Goal: Communication & Community: Answer question/provide support

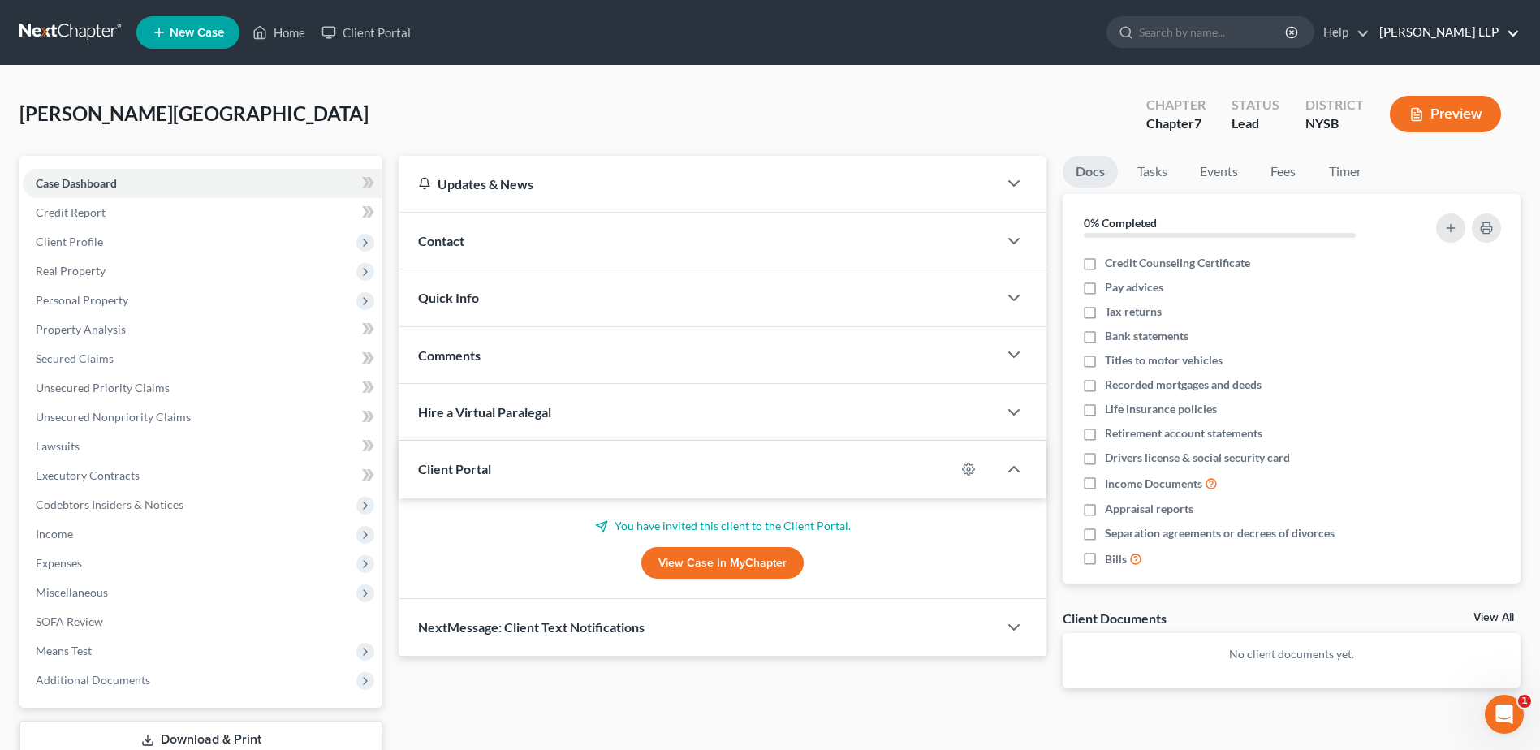
click at [1509, 29] on link "Wilk Auslander LLP" at bounding box center [1445, 32] width 149 height 29
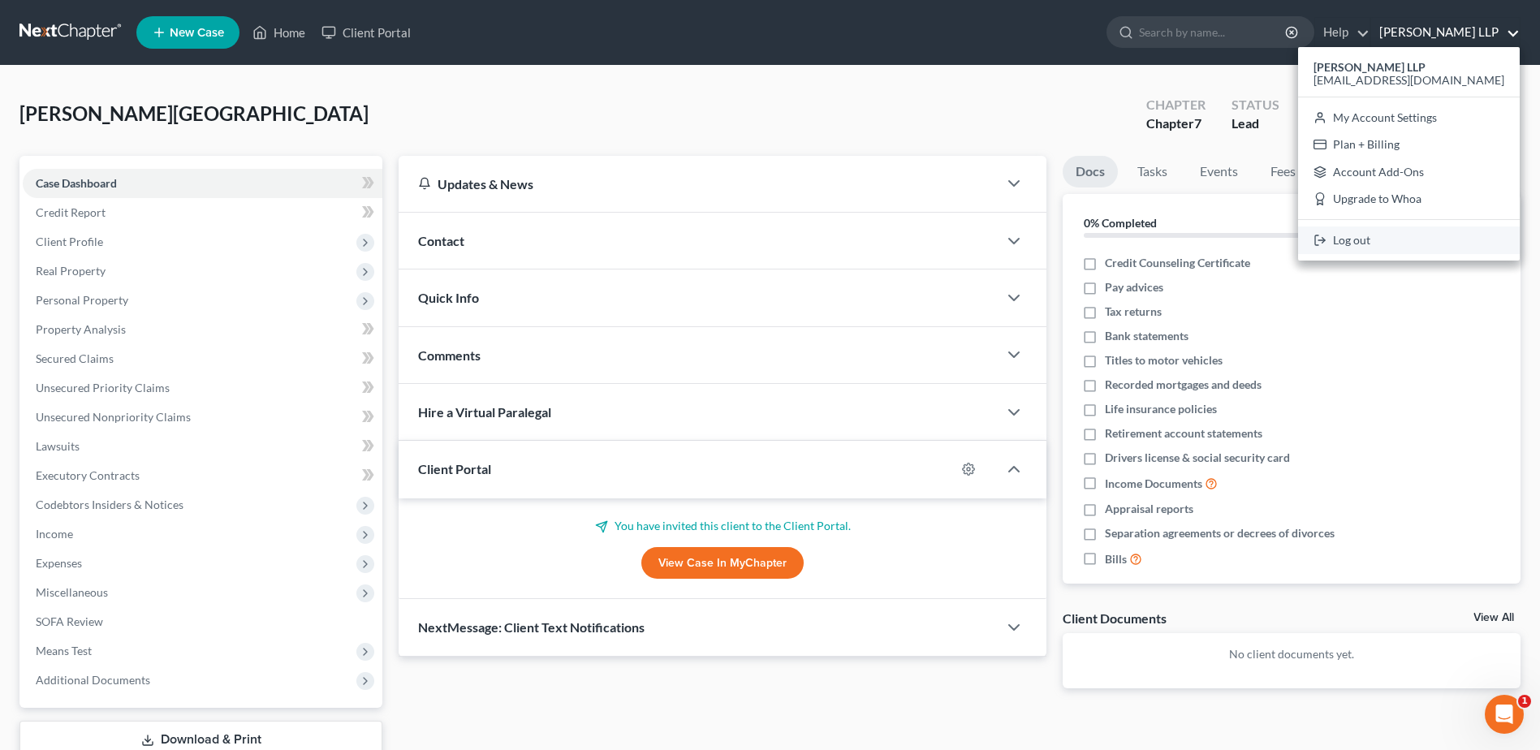
click at [1412, 235] on link "Log out" at bounding box center [1409, 241] width 222 height 28
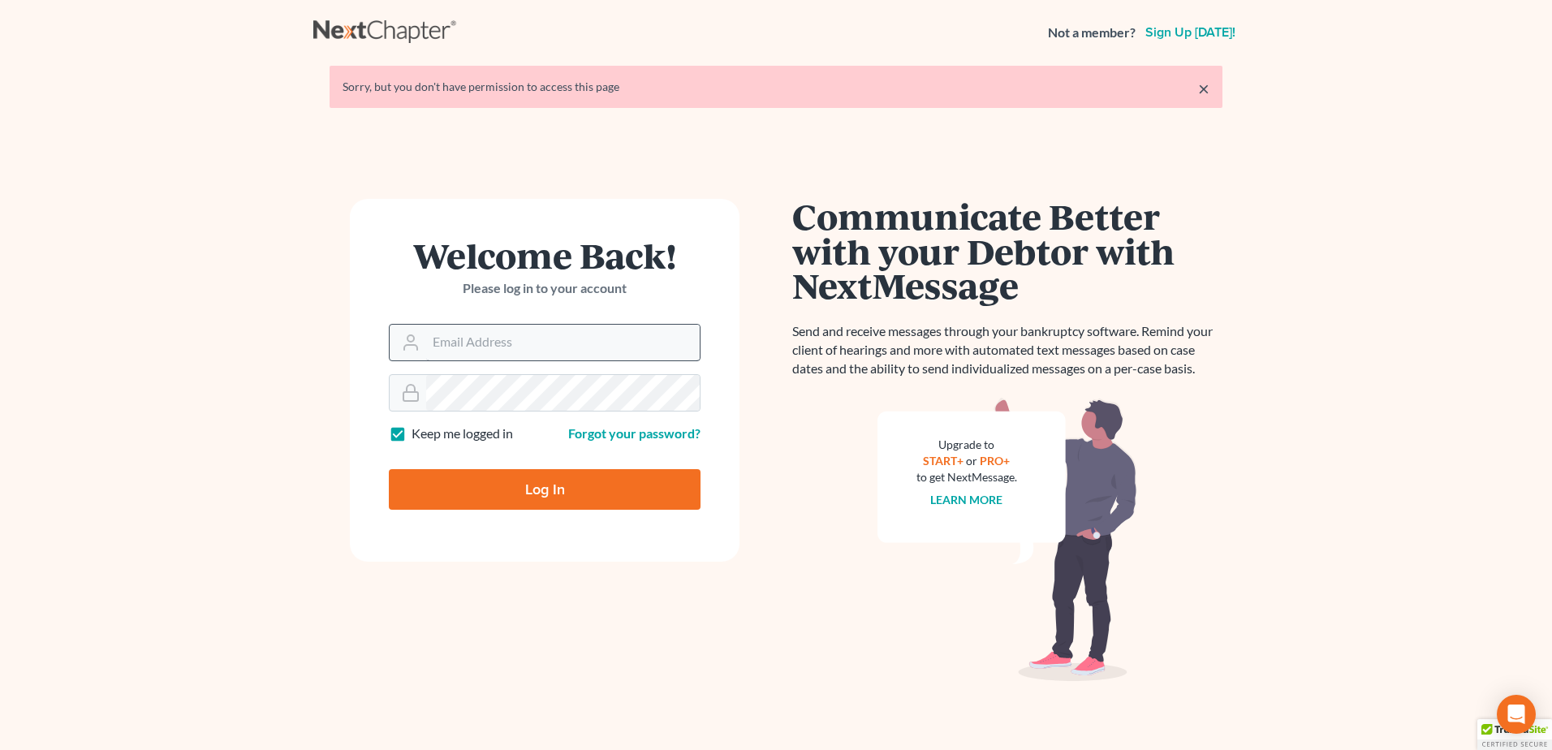
drag, startPoint x: 437, startPoint y: 361, endPoint x: 438, endPoint y: 343, distance: 17.9
click at [437, 362] on form "Welcome Back! Please log in to your account Email Address Password Keep me logg…" at bounding box center [545, 380] width 390 height 363
click at [439, 343] on input "Email Address" at bounding box center [563, 343] width 274 height 36
type input "esnyder@wilkauslander.com"
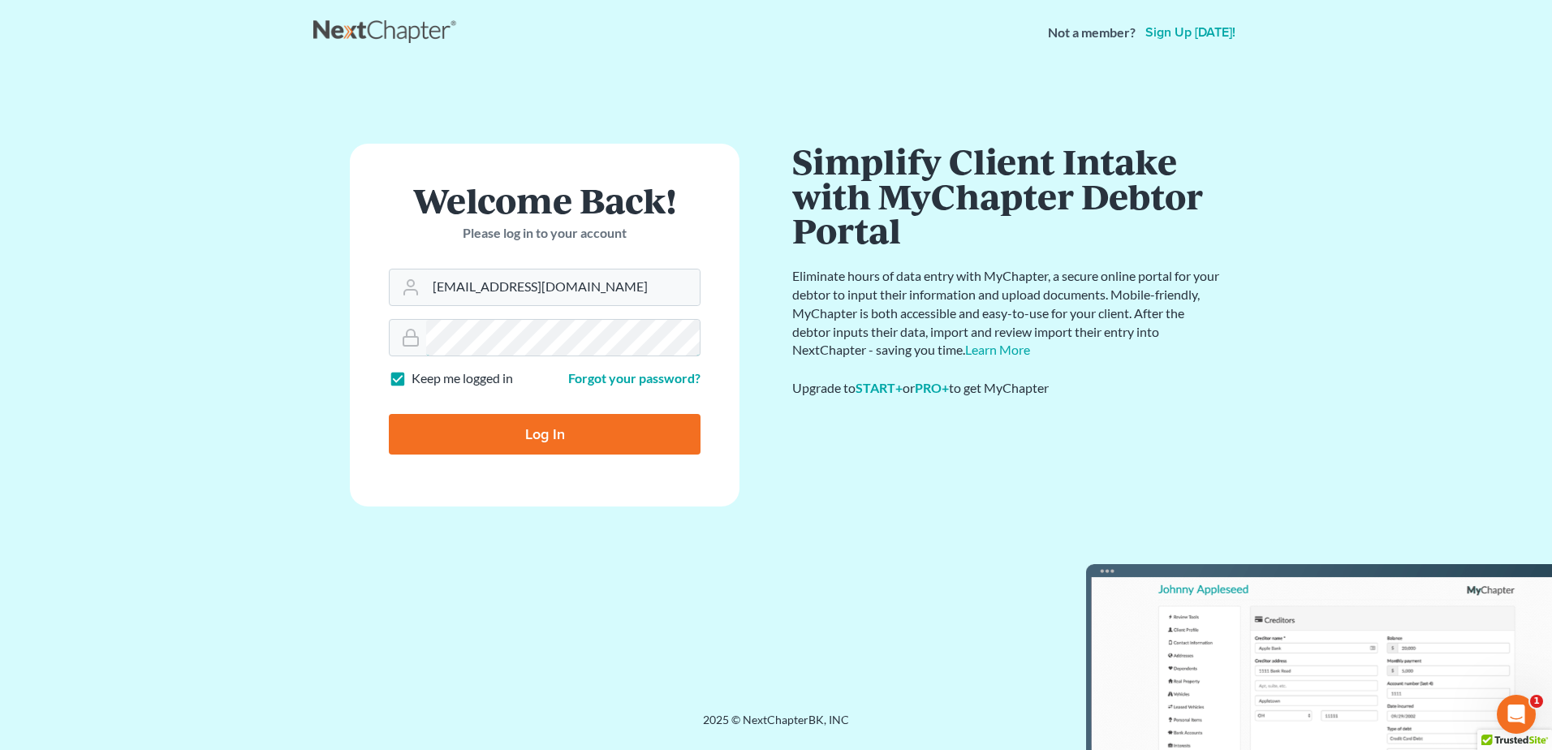
click at [389, 414] on input "Log In" at bounding box center [545, 434] width 312 height 41
type input "Thinking..."
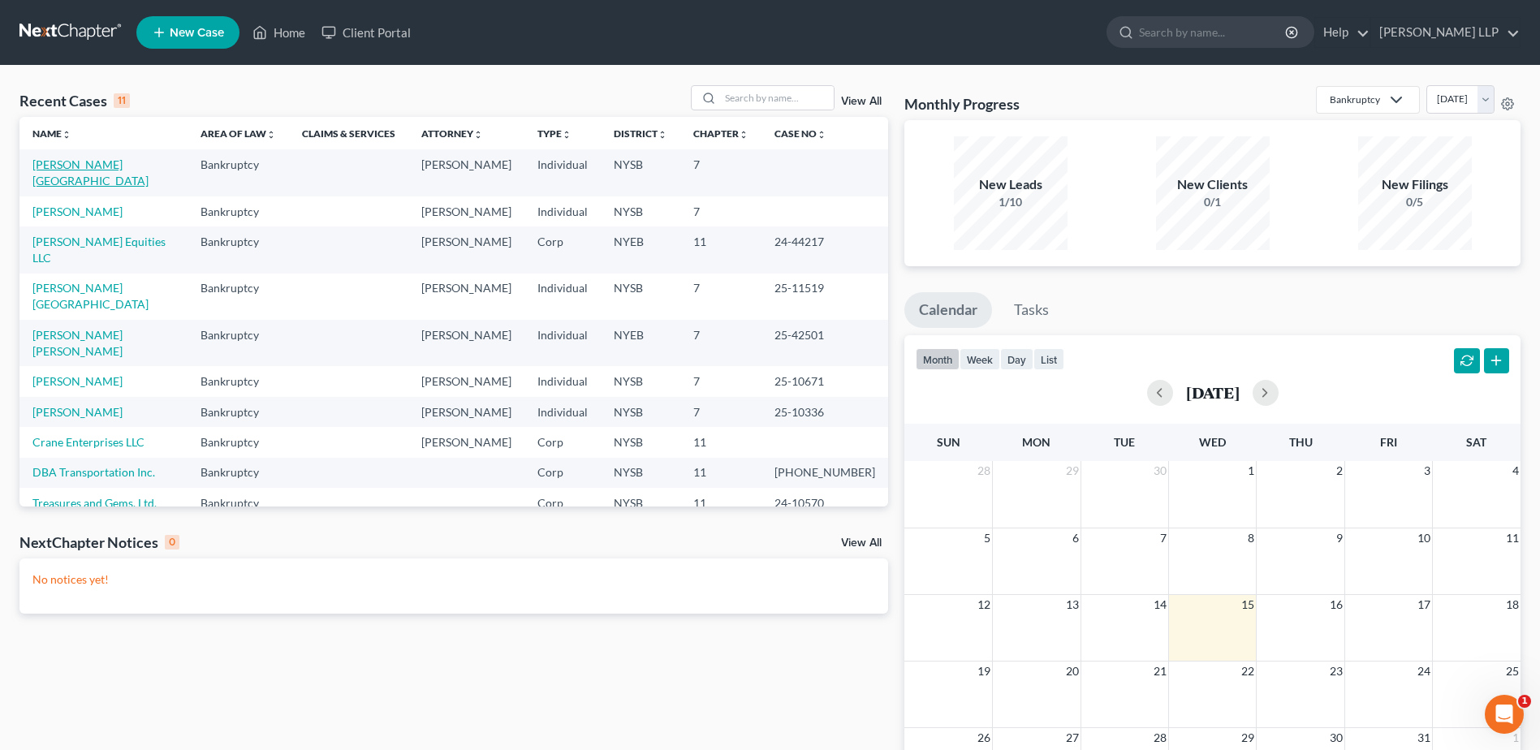
click at [85, 166] on link "[PERSON_NAME][GEOGRAPHIC_DATA]" at bounding box center [90, 173] width 116 height 30
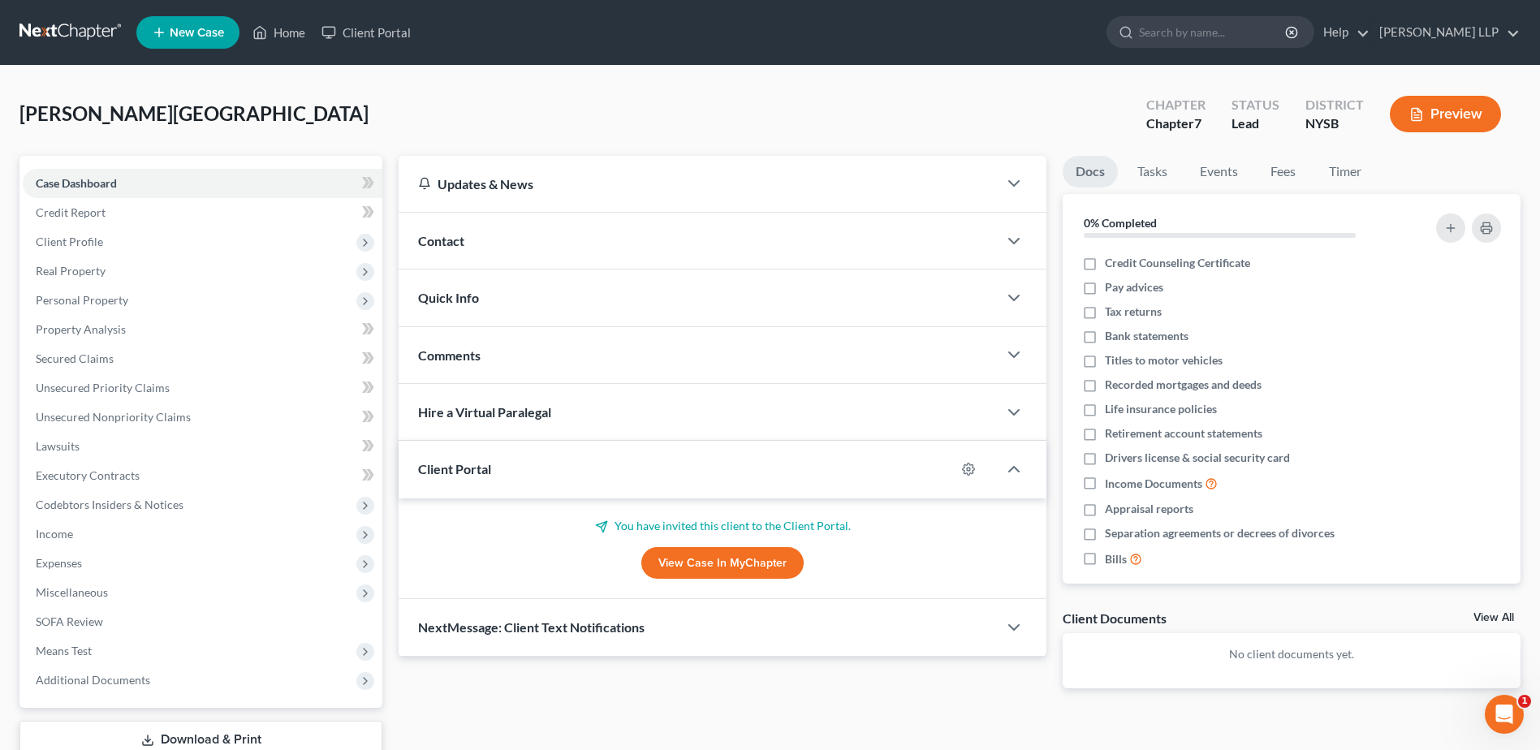
click at [710, 565] on link "View Case in MyChapter" at bounding box center [722, 563] width 162 height 32
click at [963, 469] on icon "button" at bounding box center [969, 470] width 12 height 12
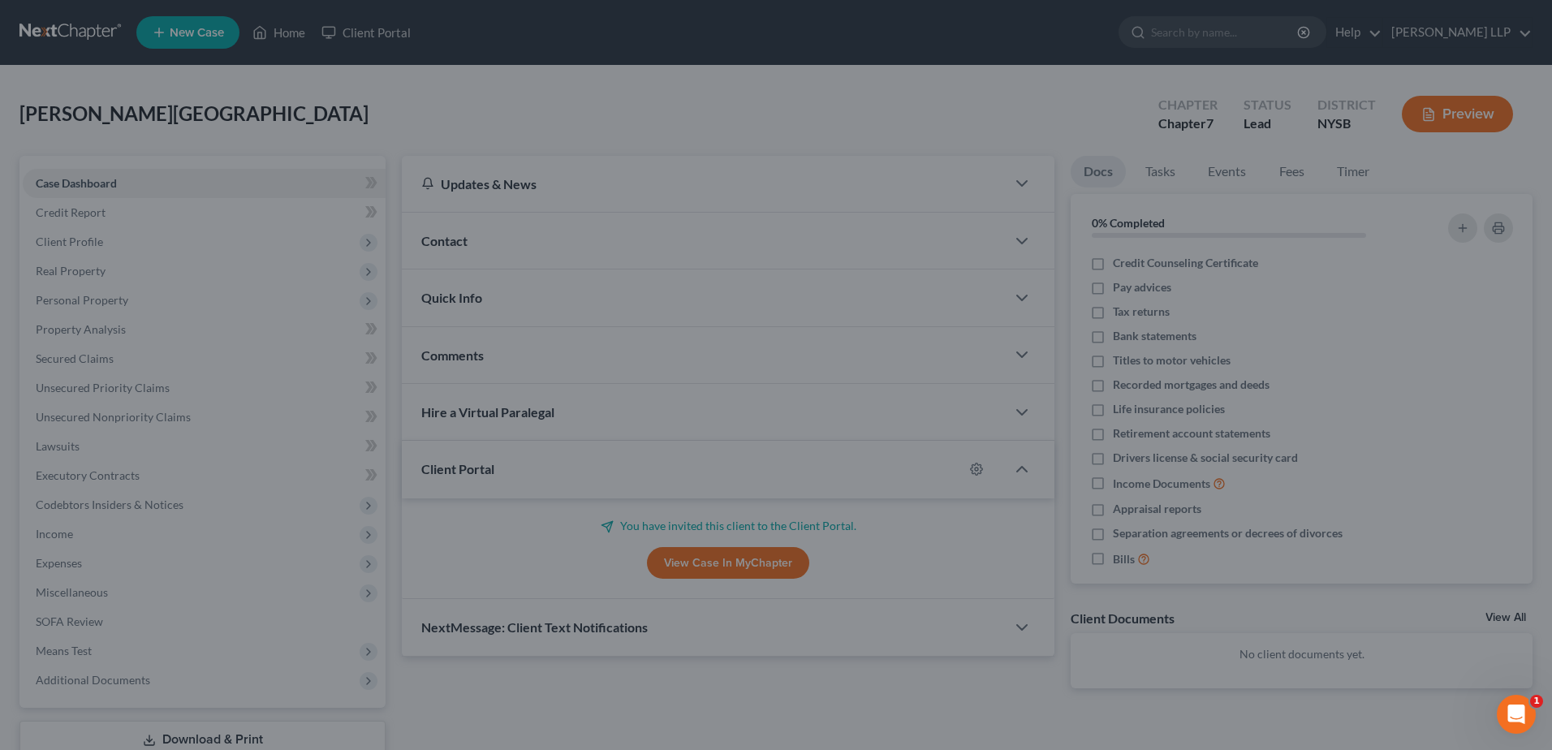
click at [1236, 58] on div "MyChapter Settings for Rivers, Tara If you would like to add custom instruction…" at bounding box center [776, 375] width 1552 height 750
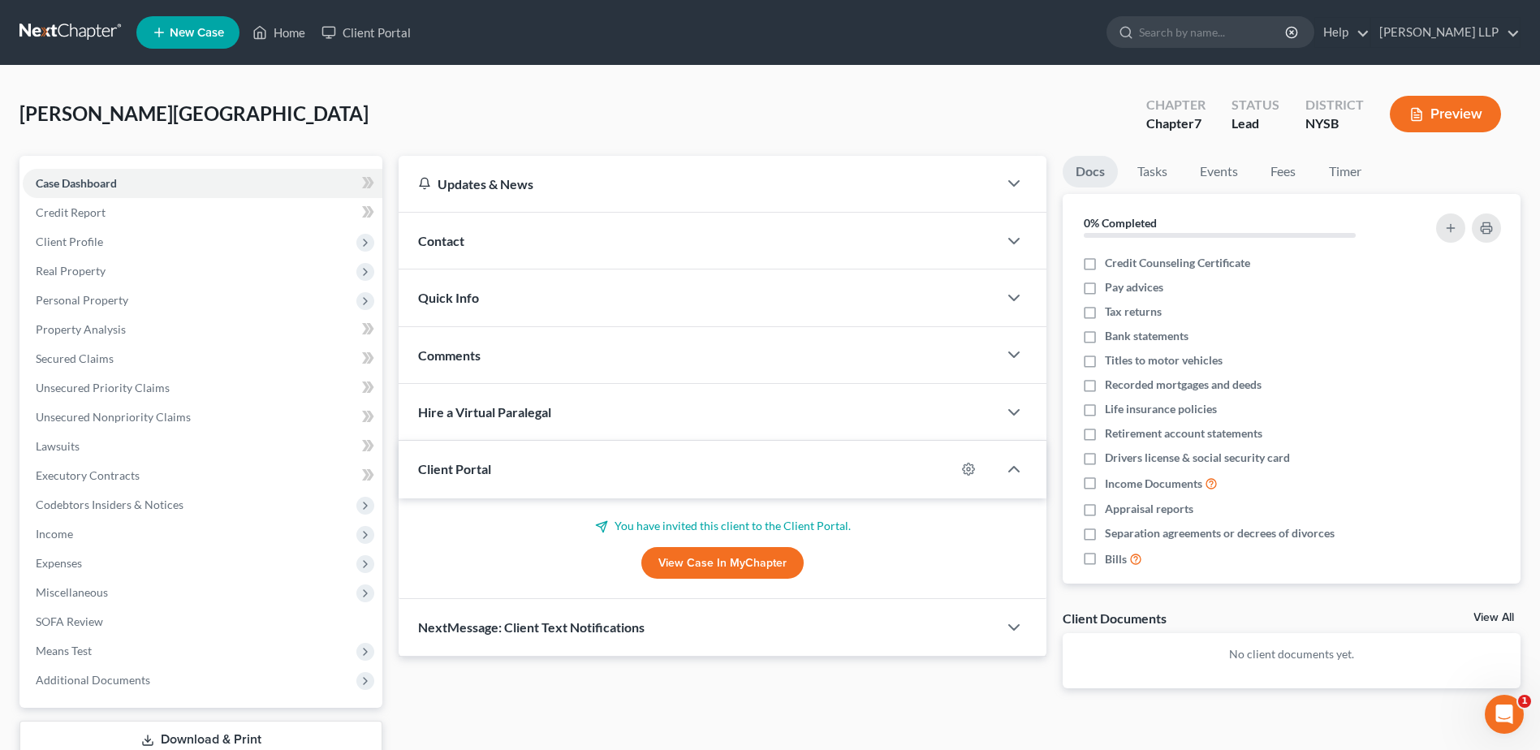
click at [701, 555] on link "View Case in MyChapter" at bounding box center [722, 563] width 162 height 32
click at [384, 31] on link "Client Portal" at bounding box center [366, 32] width 106 height 29
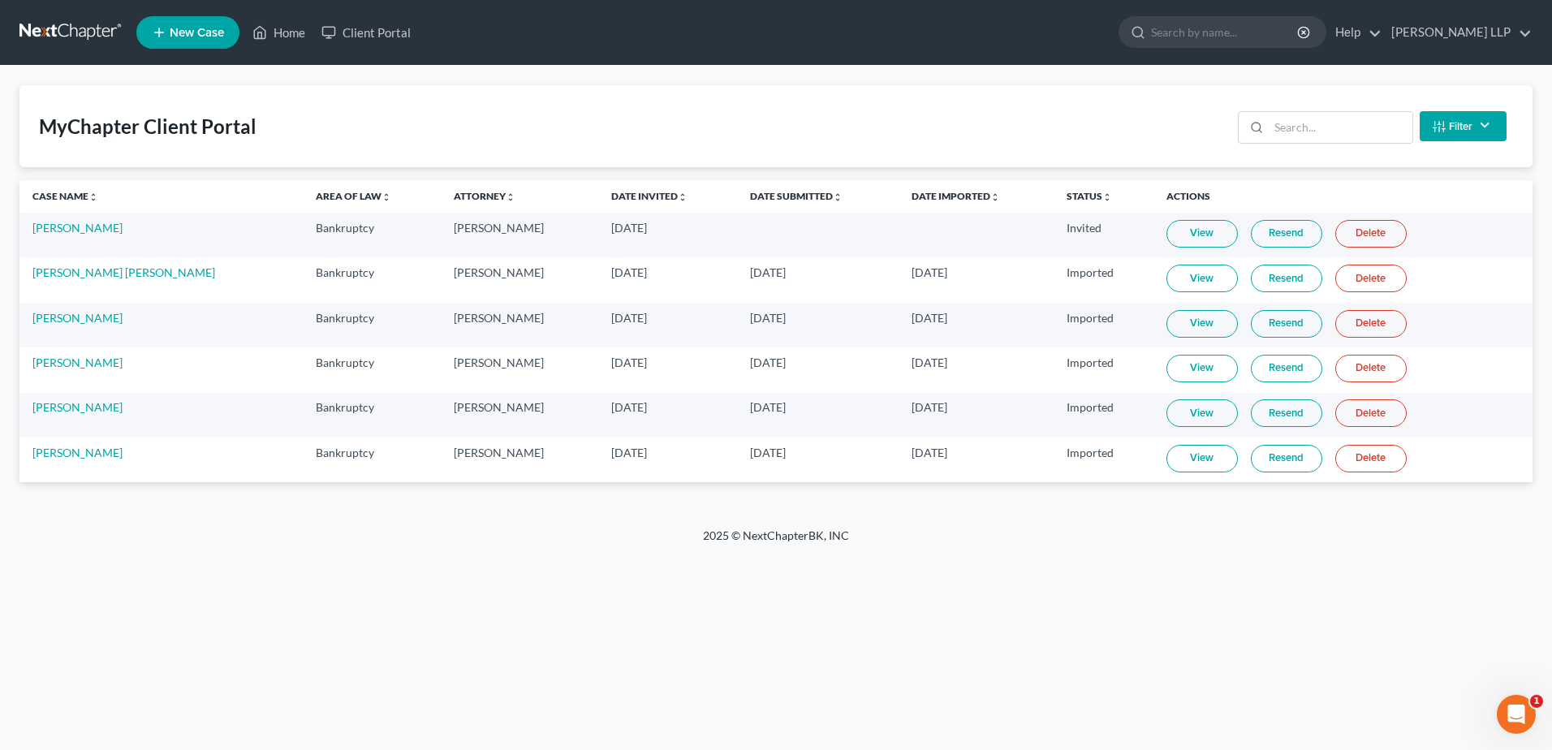
click at [1251, 226] on link "Resend" at bounding box center [1286, 234] width 71 height 28
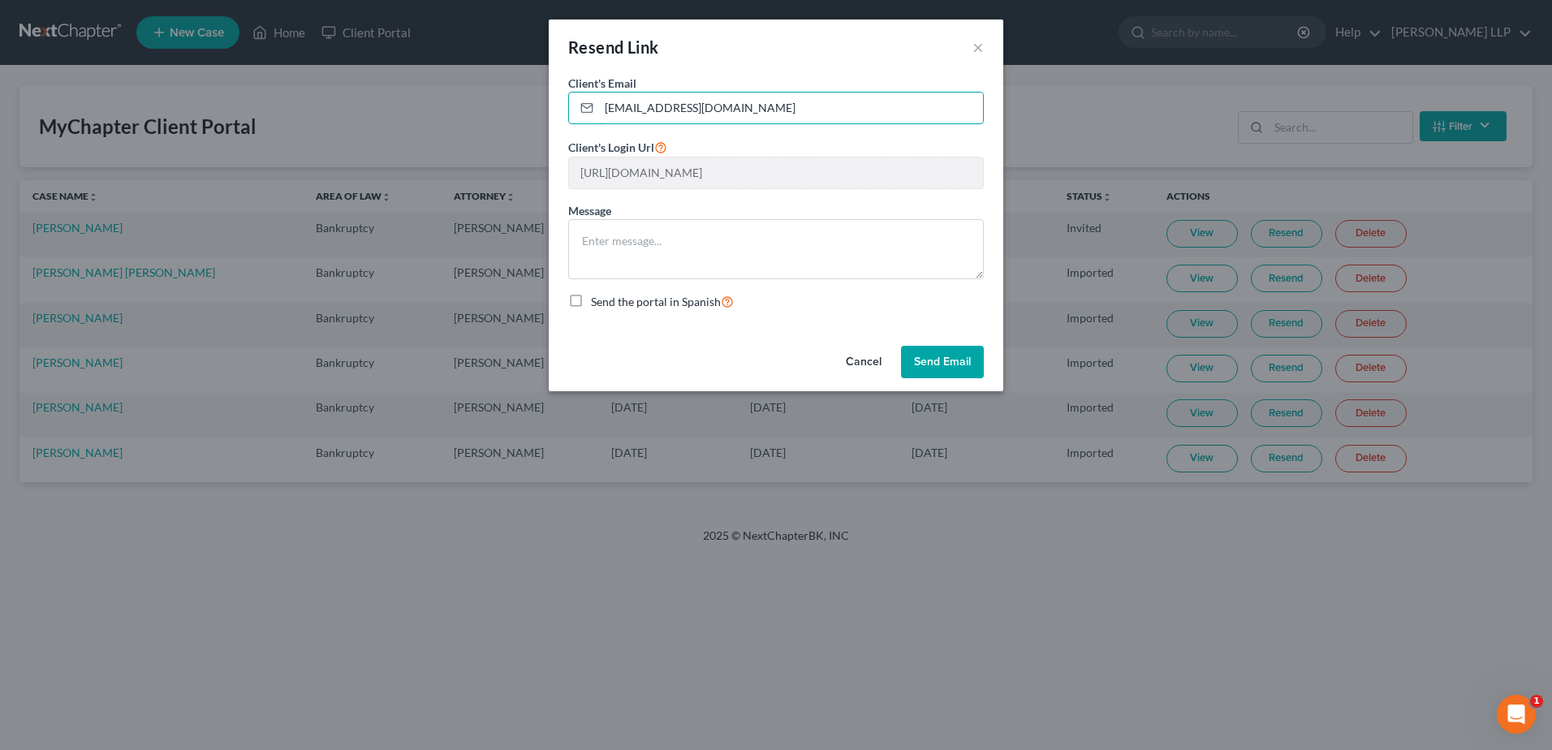
drag, startPoint x: 751, startPoint y: 115, endPoint x: 516, endPoint y: 96, distance: 236.2
click at [516, 96] on div "Resend Link × Client's Email * Tararivers@hotmail.com Client's Login Url https:…" at bounding box center [776, 375] width 1552 height 750
drag, startPoint x: 782, startPoint y: 112, endPoint x: 566, endPoint y: 104, distance: 216.1
drag, startPoint x: 566, startPoint y: 104, endPoint x: 857, endPoint y: 117, distance: 290.9
paste input "NYPDRivers2020@g"
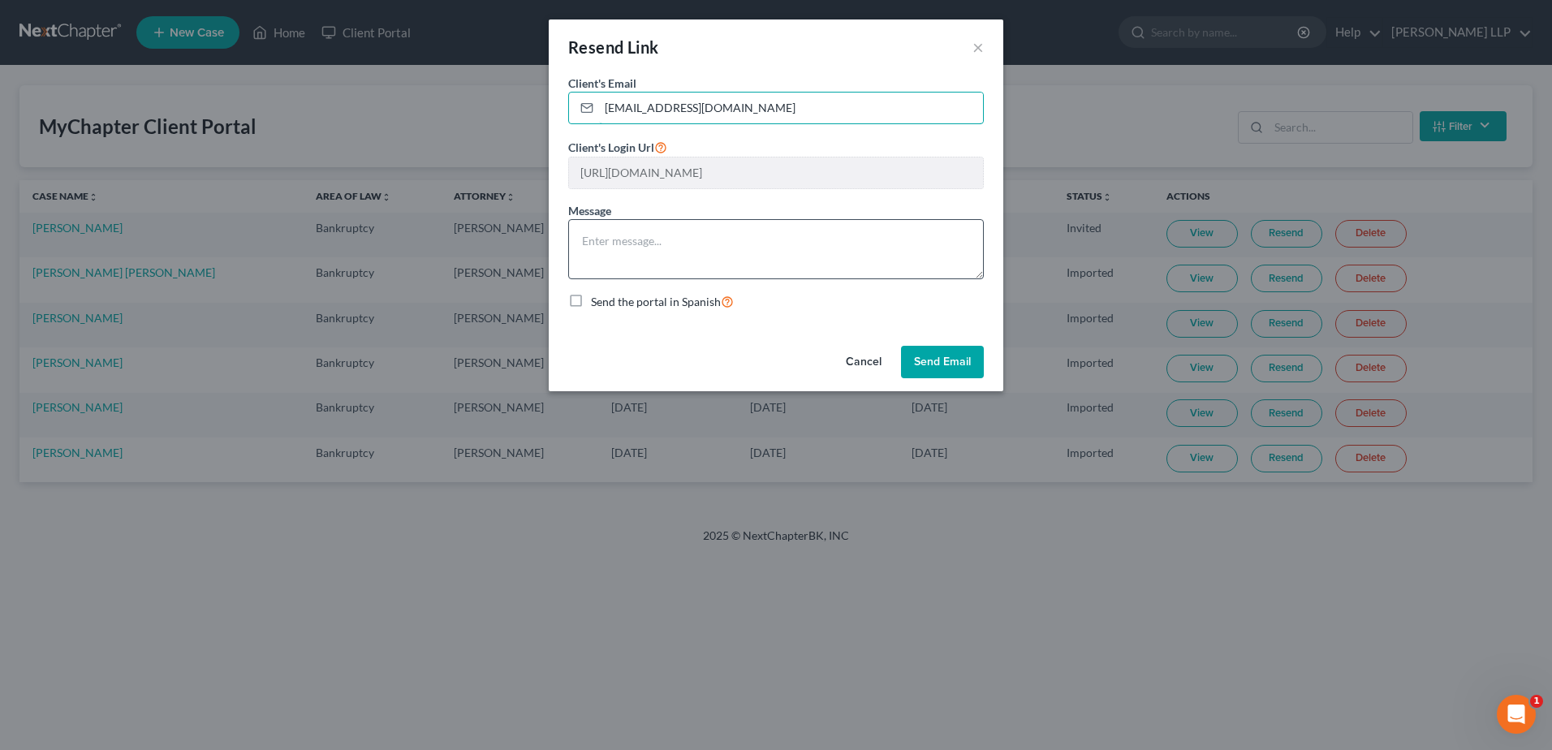
type input "NYPDRivers2020@gmail.com"
click at [674, 255] on textarea at bounding box center [776, 249] width 416 height 60
type textarea "Hi Ms. Rivers: Per Eric Snyder's request, attached is the bankruptcy questionna…"
click at [946, 360] on button "Send Email" at bounding box center [942, 362] width 83 height 32
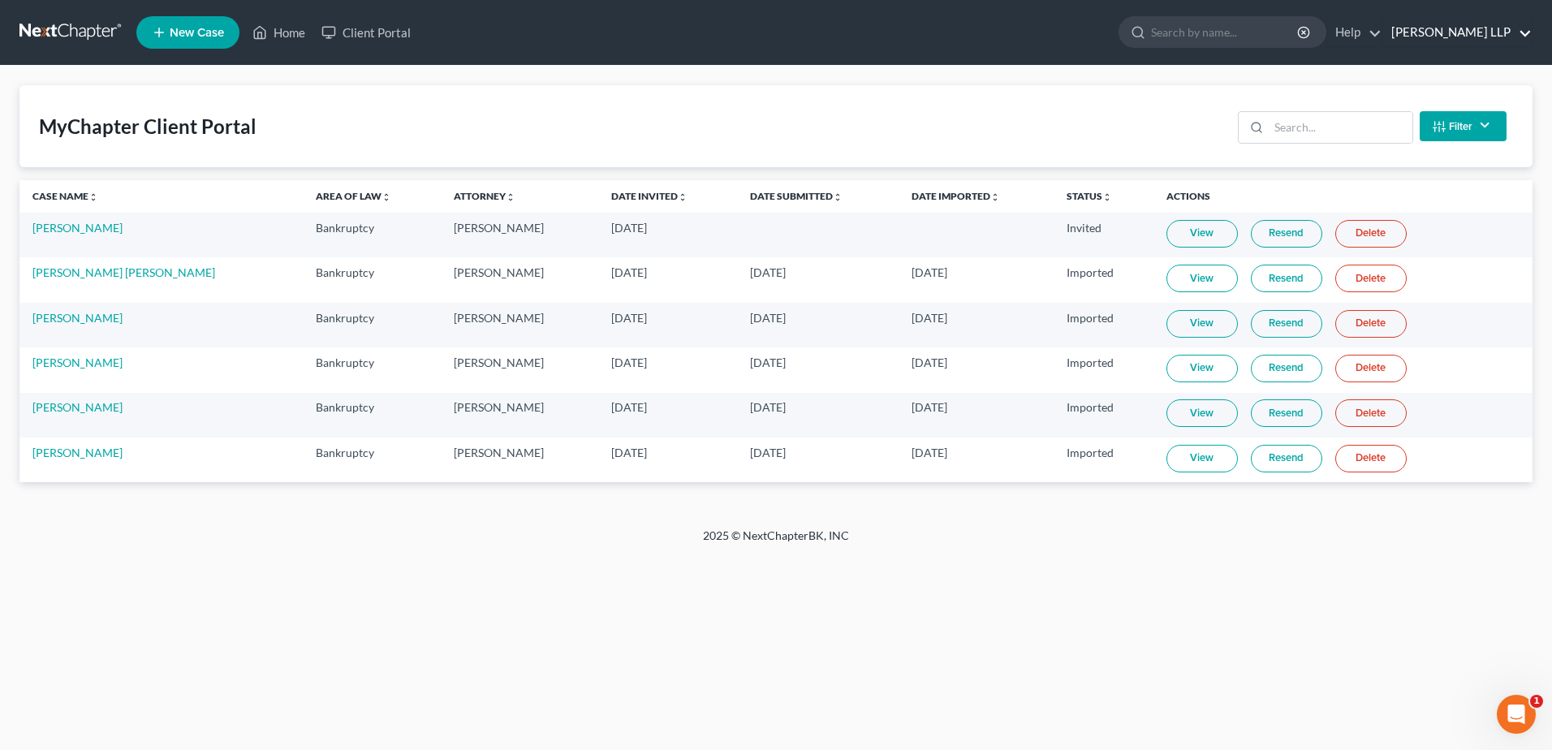
click at [1525, 31] on link "Wilk Auslander LLP" at bounding box center [1457, 32] width 149 height 29
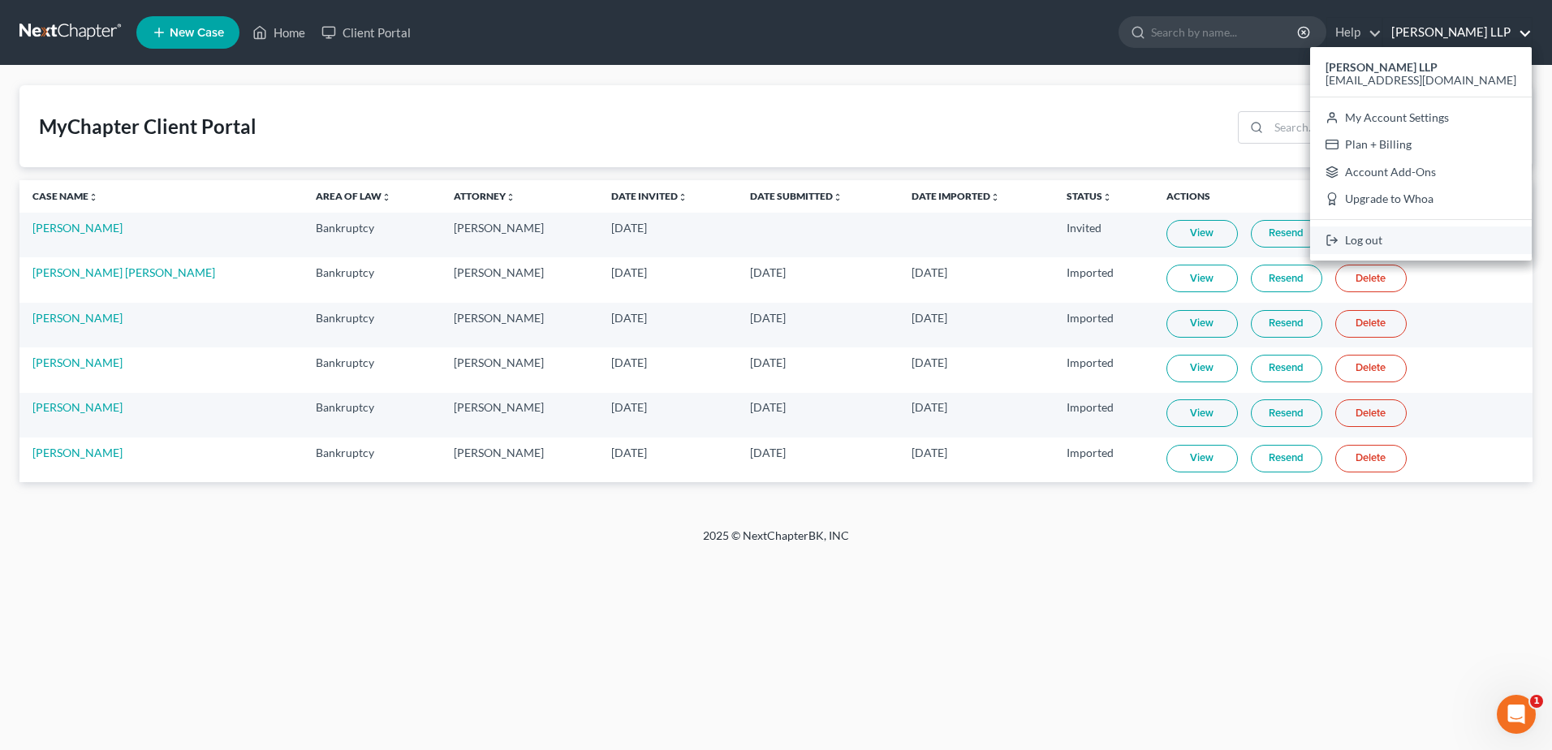
click at [1404, 249] on link "Log out" at bounding box center [1421, 241] width 222 height 28
